Goal: Information Seeking & Learning: Learn about a topic

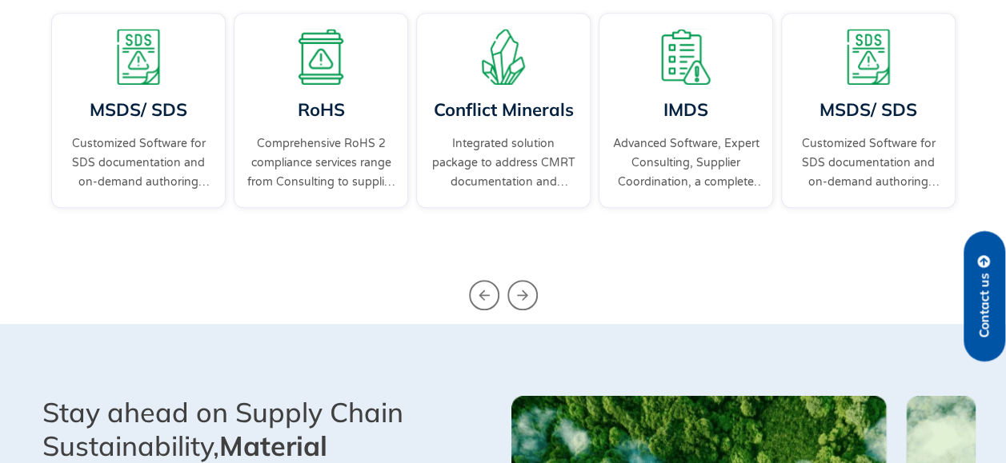
scroll to position [594, 0]
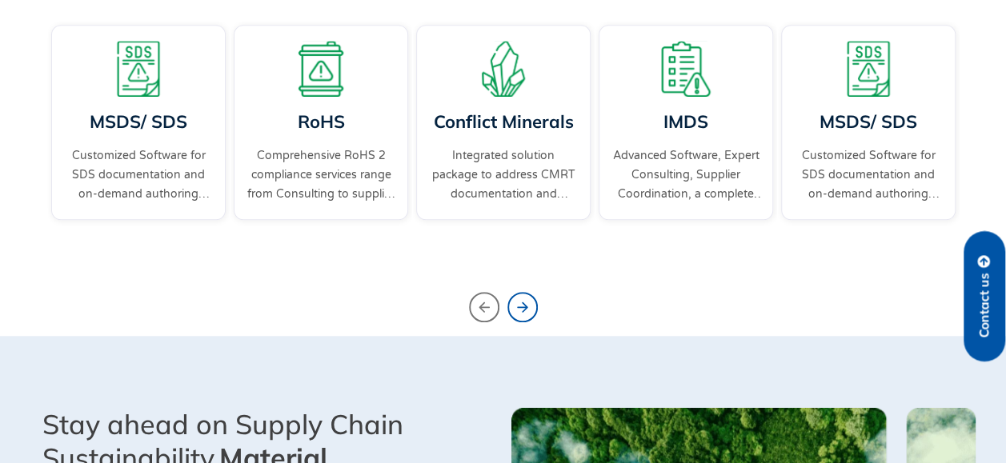
click at [517, 306] on icon "Next slide" at bounding box center [522, 307] width 30 height 30
click at [470, 306] on icon "Previous slide" at bounding box center [484, 307] width 30 height 30
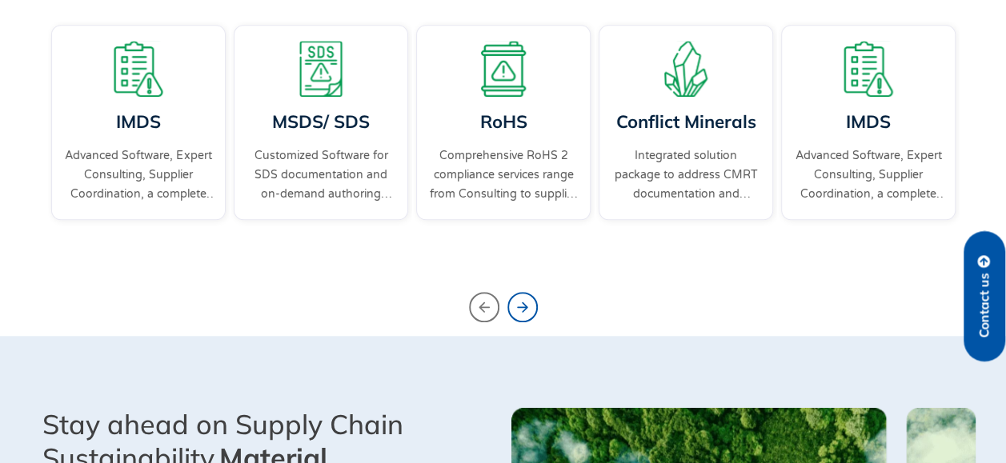
click at [523, 307] on icon "Next slide" at bounding box center [522, 307] width 30 height 30
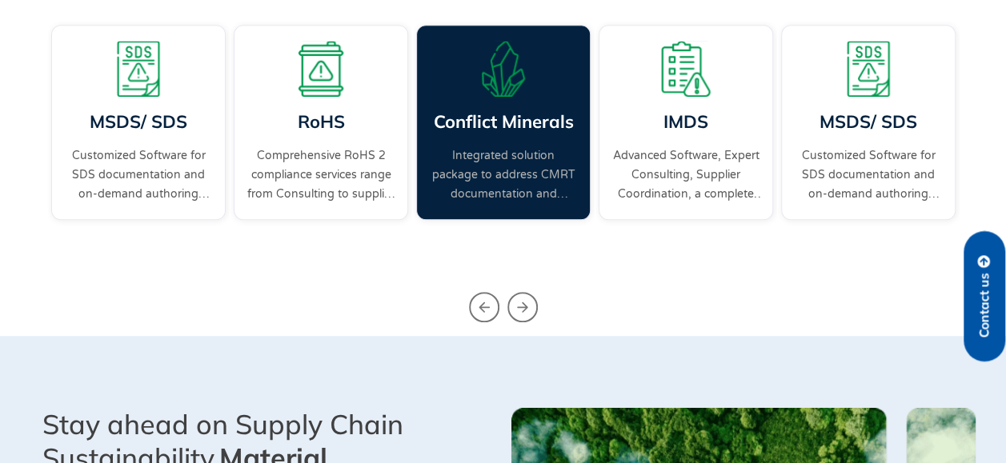
click at [507, 152] on link "Integrated solution package to address CMRT documentation and supplier engageme…" at bounding box center [503, 175] width 149 height 58
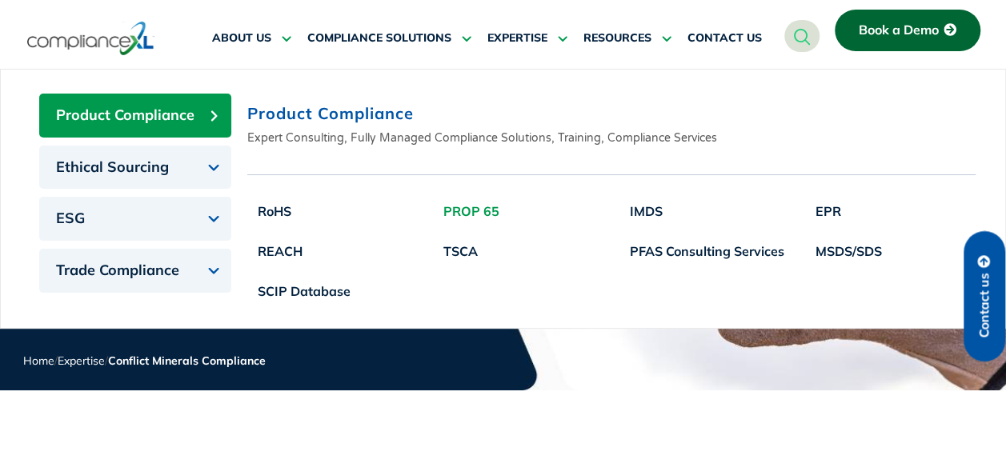
click at [479, 210] on link "PROP 65" at bounding box center [471, 211] width 77 height 40
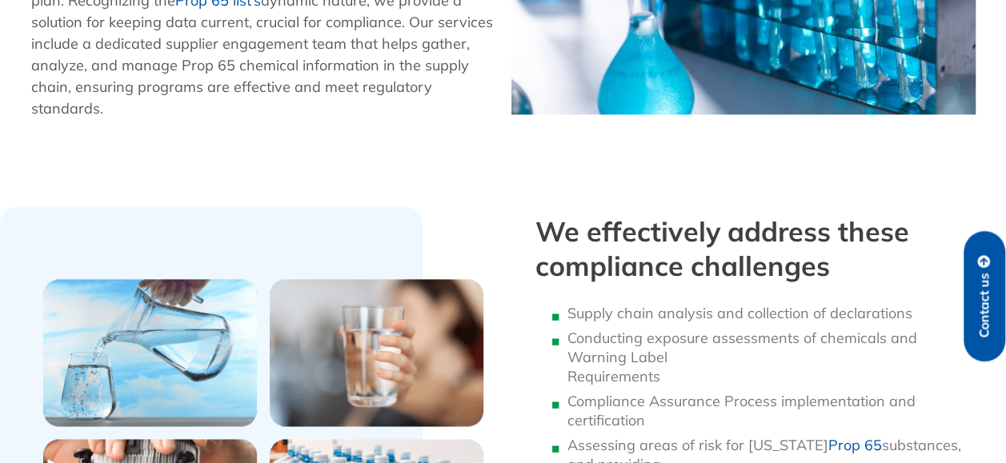
scroll to position [783, 0]
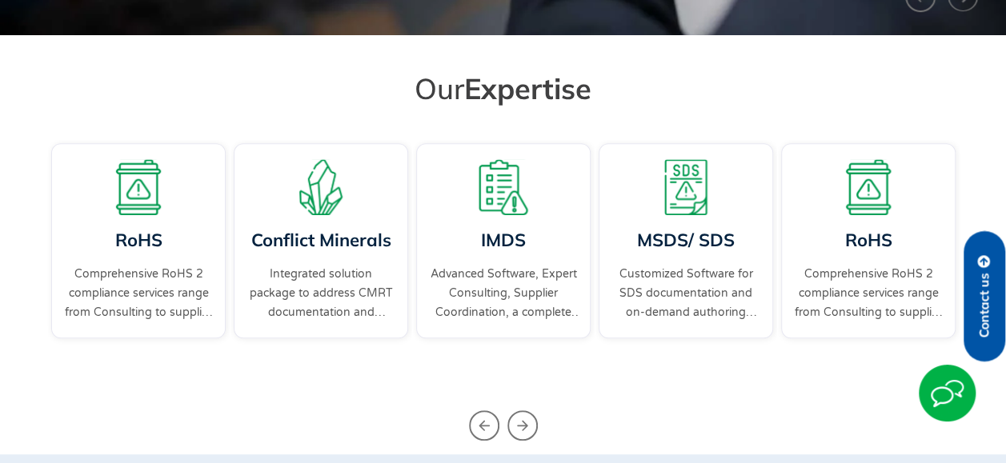
scroll to position [480, 0]
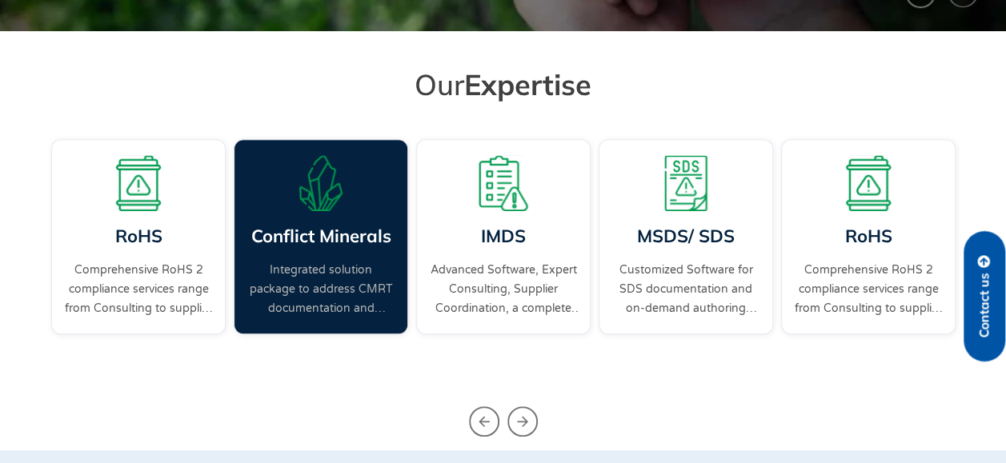
click at [361, 238] on link "Conflict Minerals" at bounding box center [320, 236] width 140 height 22
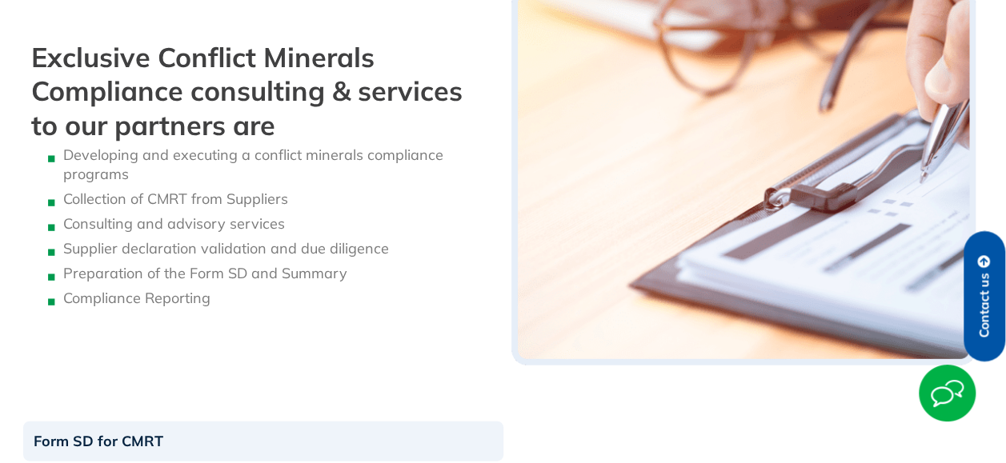
scroll to position [1680, 0]
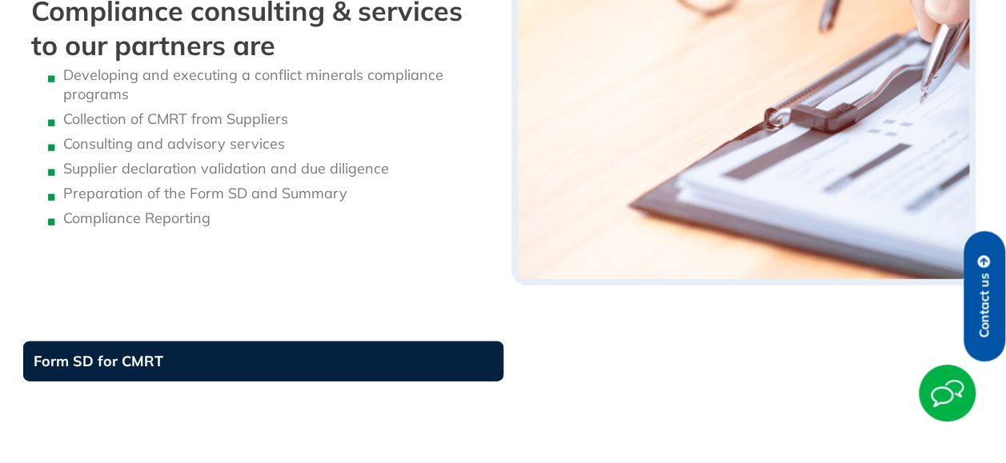
click at [142, 366] on link "Form SD for CMRT" at bounding box center [263, 362] width 480 height 40
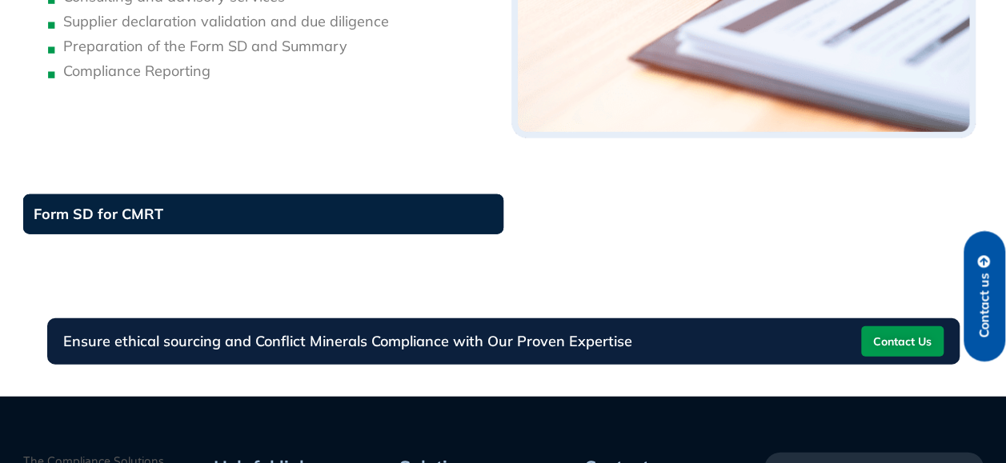
scroll to position [1840, 0]
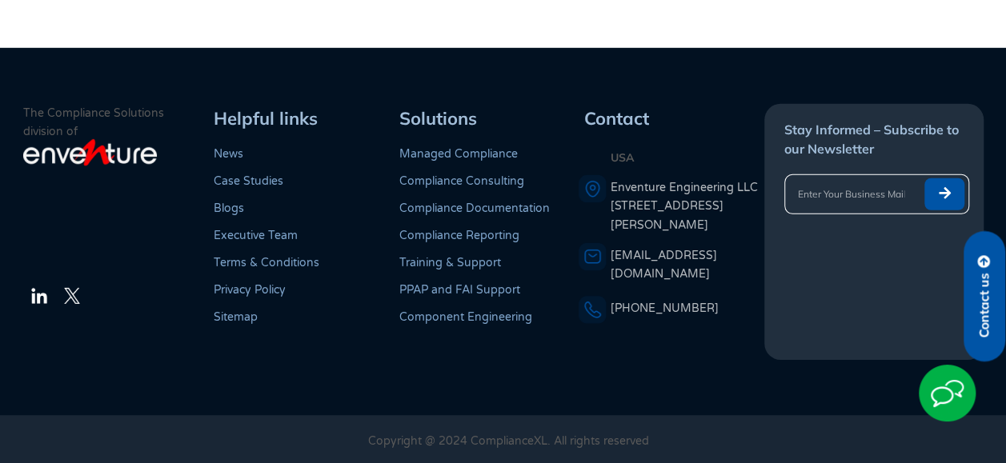
scroll to position [2381, 0]
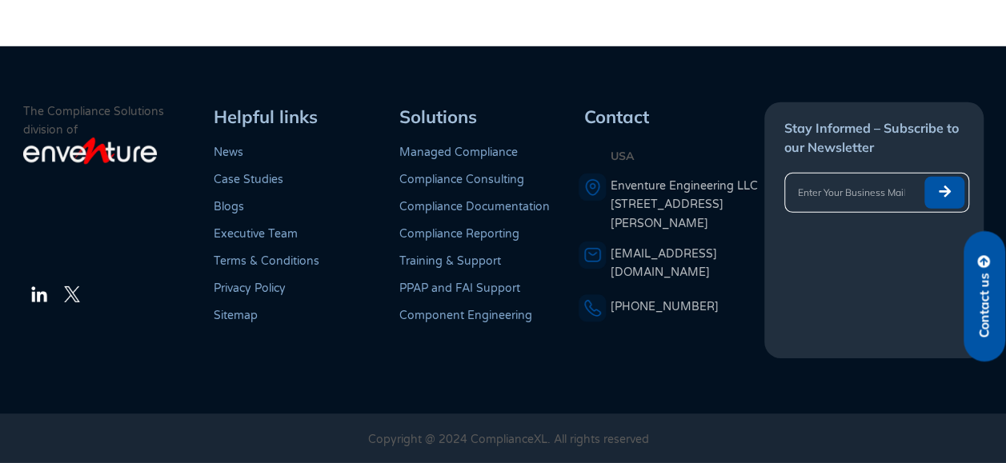
click at [823, 148] on span "Stay Informed – Subscribe to our Newsletter" at bounding box center [871, 137] width 174 height 35
click at [456, 248] on div "Solutions Managed Compliance Compliance Consulting Compliance Documentation Com…" at bounding box center [487, 230] width 186 height 256
